Goal: Transaction & Acquisition: Obtain resource

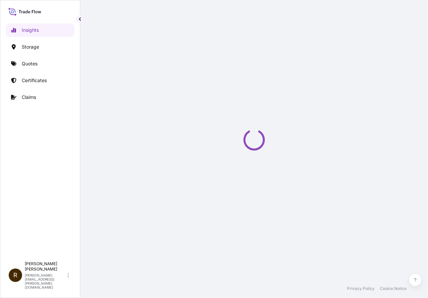
select select "2025"
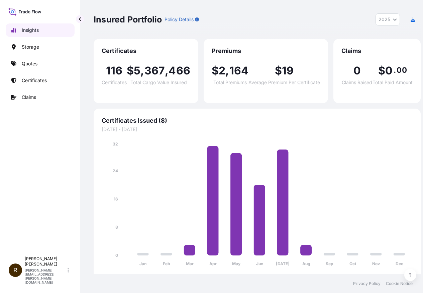
click at [17, 31] on link "Insights" at bounding box center [40, 29] width 69 height 13
click at [21, 31] on link "Insights" at bounding box center [40, 29] width 69 height 13
click at [23, 63] on p "Quotes" at bounding box center [30, 63] width 16 height 7
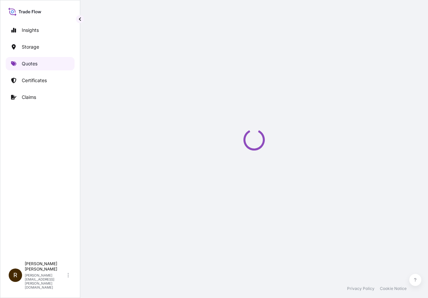
click at [23, 63] on p "Quotes" at bounding box center [30, 63] width 16 height 7
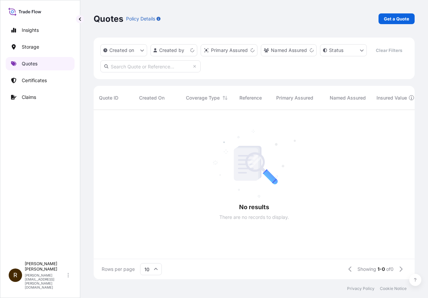
scroll to position [5, 5]
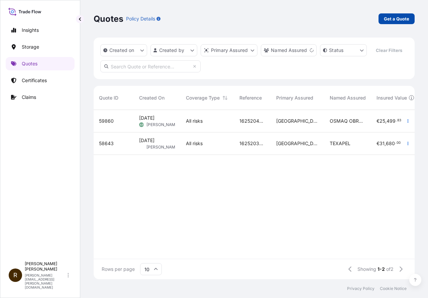
click at [398, 19] on p "Get a Quote" at bounding box center [396, 18] width 25 height 7
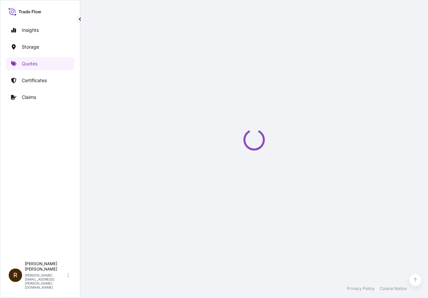
select select "Water"
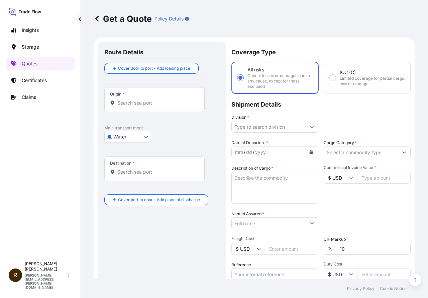
scroll to position [11, 0]
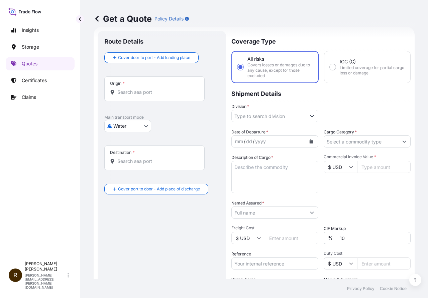
click at [188, 91] on input "Origin *" at bounding box center [156, 92] width 79 height 7
